Goal: Task Accomplishment & Management: Manage account settings

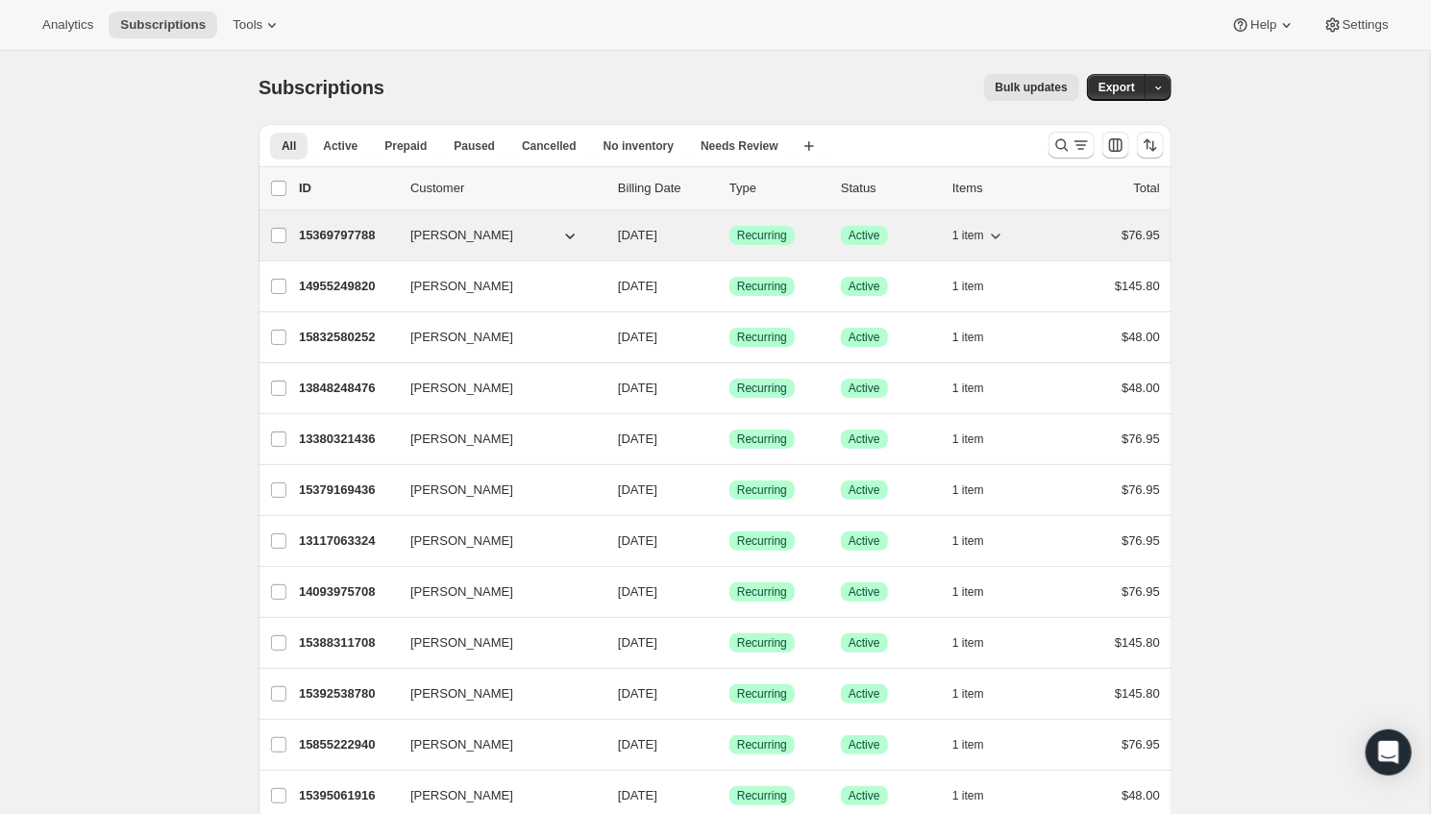
click at [326, 230] on p "15369797788" at bounding box center [347, 235] width 96 height 19
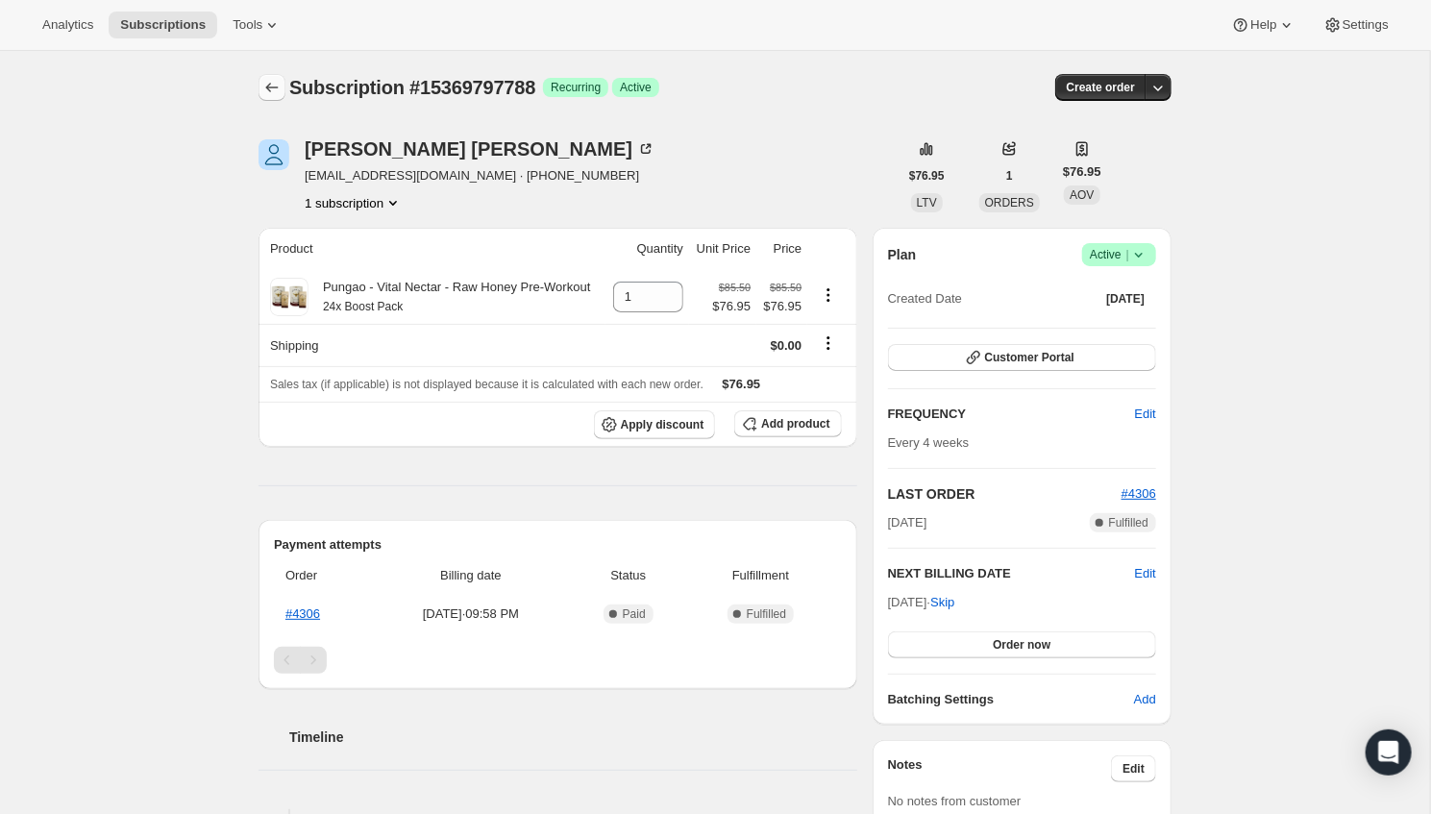
click at [271, 88] on icon "Subscriptions" at bounding box center [271, 87] width 19 height 19
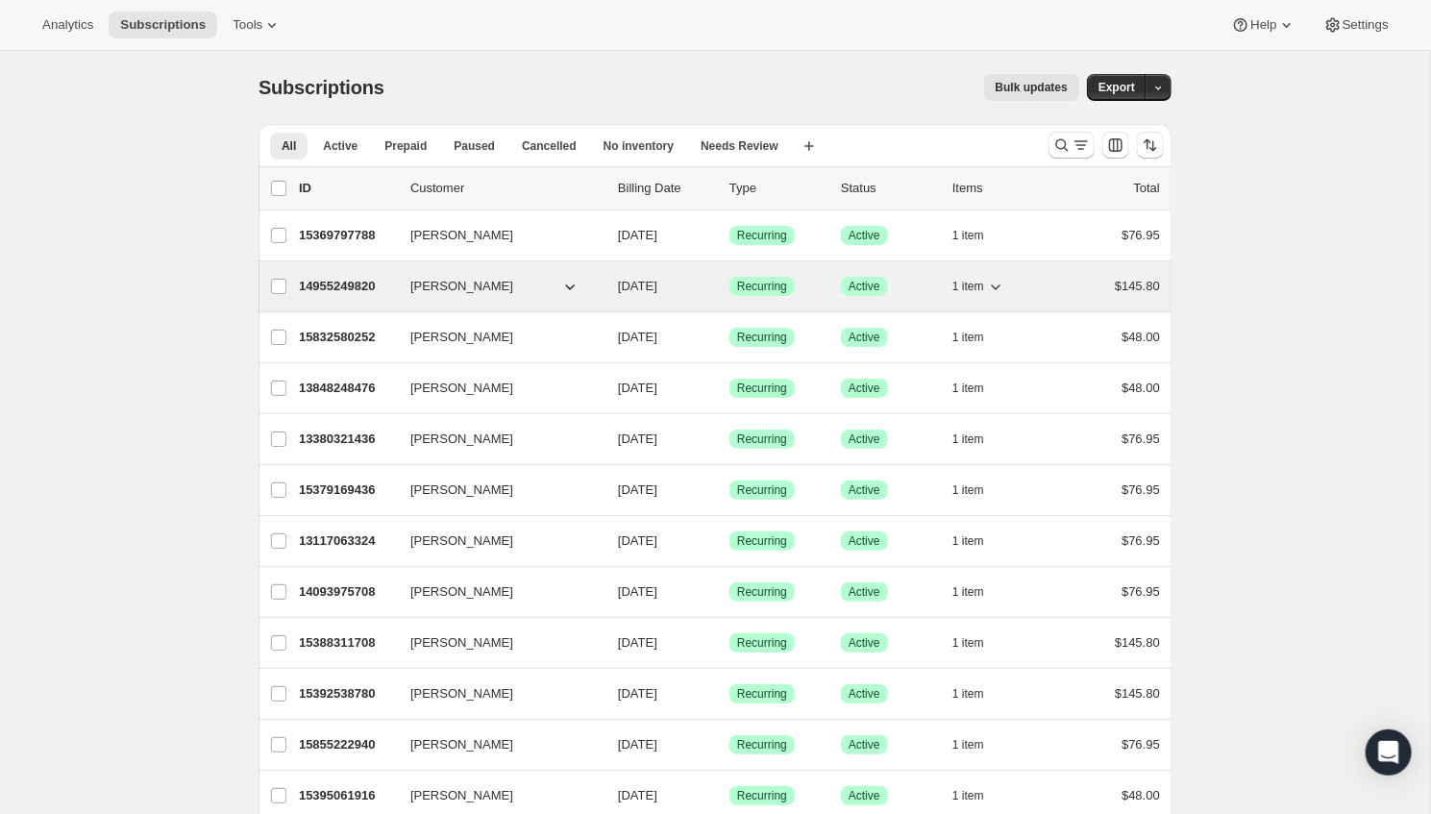
click at [355, 281] on p "14955249820" at bounding box center [347, 286] width 96 height 19
